Goal: Task Accomplishment & Management: Manage account settings

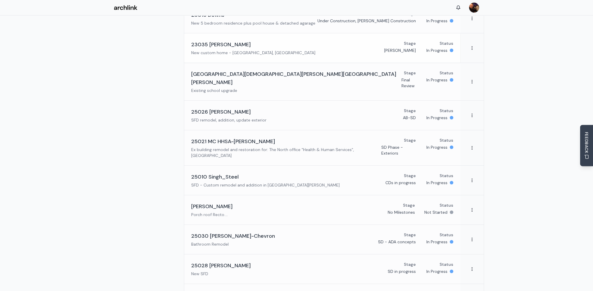
scroll to position [106, 0]
click at [271, 196] on link "Mundle Porch roof Recto.... Stage No Milestones Status Not Started" at bounding box center [322, 210] width 276 height 29
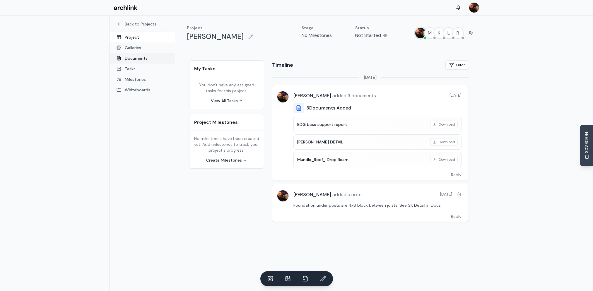
click at [138, 59] on link "Documents" at bounding box center [142, 58] width 65 height 11
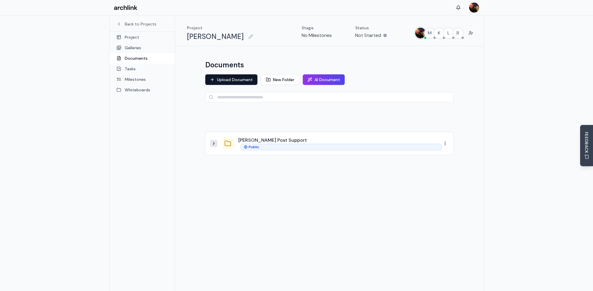
click at [215, 144] on icon at bounding box center [213, 143] width 5 height 5
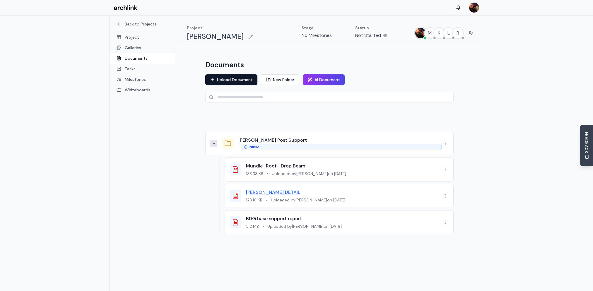
click at [249, 192] on link "MUNDLE DETAIL" at bounding box center [273, 192] width 54 height 6
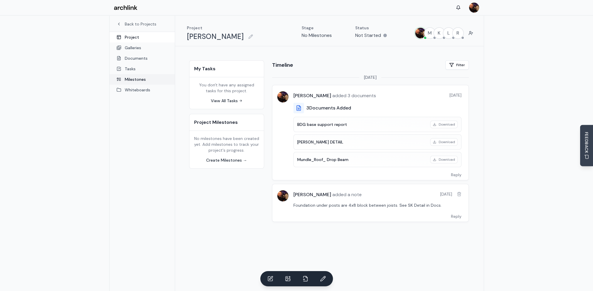
scroll to position [106, 0]
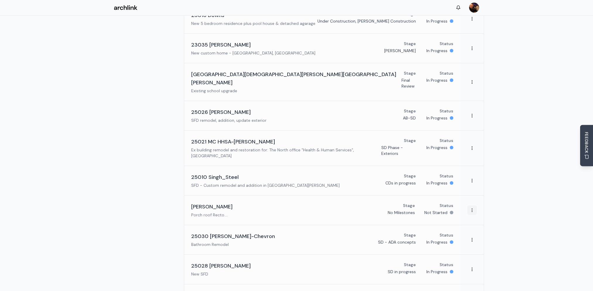
click at [471, 201] on html "Settings Toggle sidebar Projects Team Contacts Account Profile Activity Securit…" at bounding box center [296, 126] width 593 height 465
click at [455, 214] on div "Archive Project" at bounding box center [455, 213] width 41 height 9
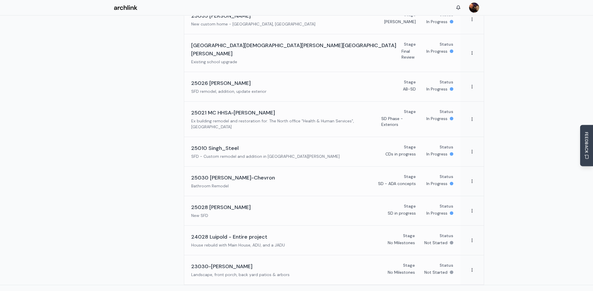
scroll to position [136, 0]
